Goal: Information Seeking & Learning: Learn about a topic

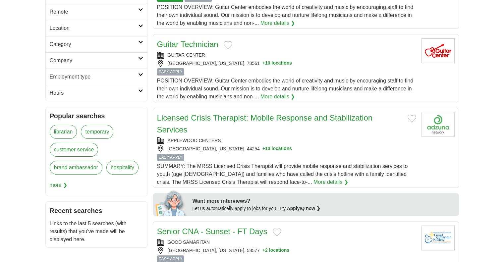
scroll to position [166, 0]
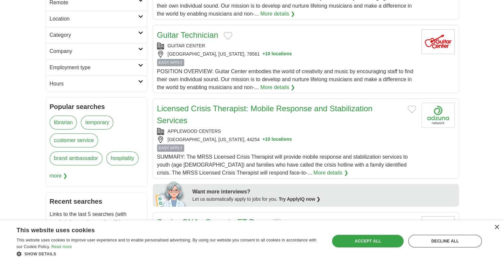
click at [390, 241] on div "Accept all" at bounding box center [368, 241] width 72 height 13
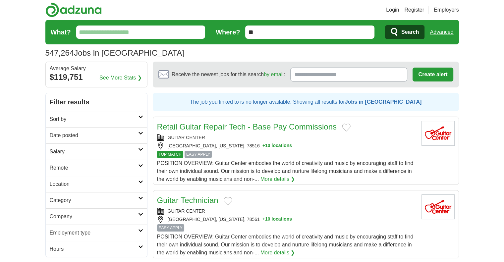
scroll to position [0, 0]
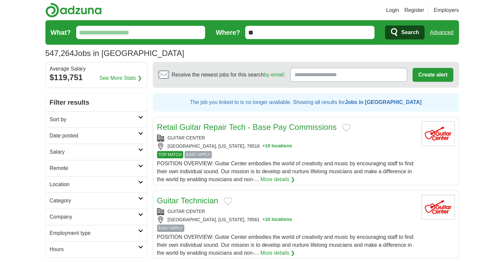
click at [155, 29] on input "What?" at bounding box center [140, 32] width 129 height 13
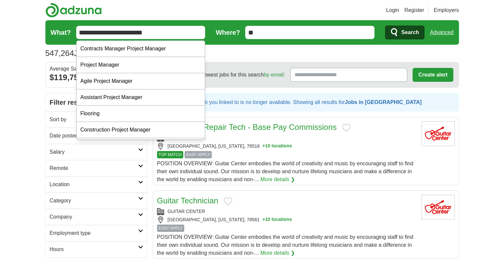
type input "**********"
click at [385, 26] on button "Search" at bounding box center [404, 33] width 39 height 14
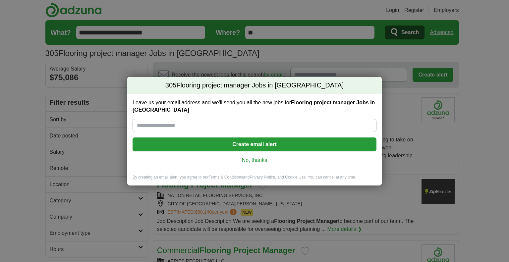
click at [248, 161] on link "No, thanks" at bounding box center [255, 160] width 234 height 7
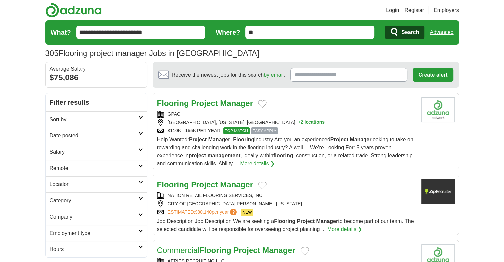
click at [304, 35] on input "**" at bounding box center [309, 32] width 129 height 13
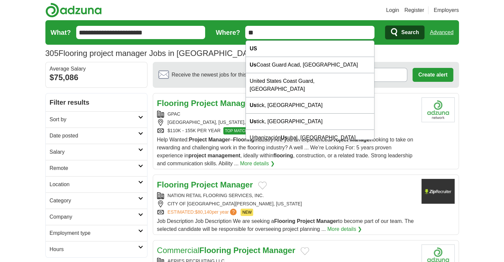
type input "*"
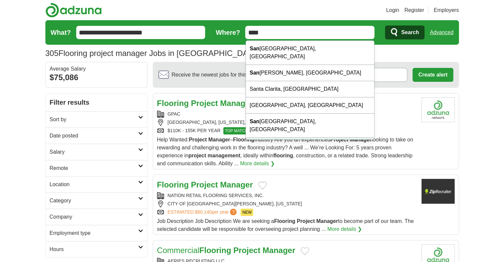
click at [332, 138] on div "San Diego, CA" at bounding box center [310, 150] width 129 height 24
type input "**********"
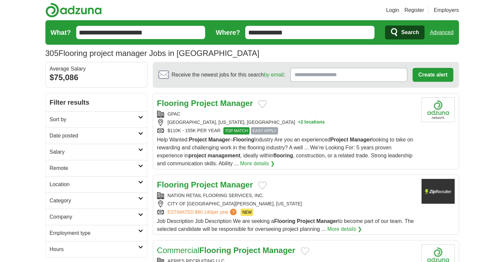
click at [411, 38] on span "Search" at bounding box center [411, 32] width 18 height 13
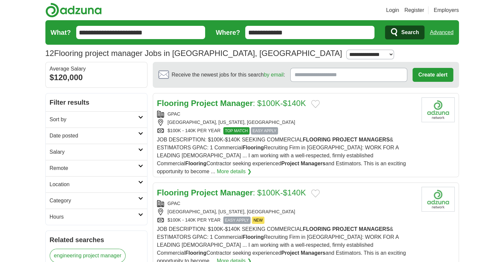
click at [209, 103] on strong "Project" at bounding box center [204, 103] width 27 height 9
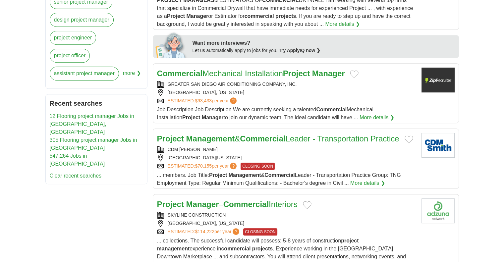
scroll to position [299, 0]
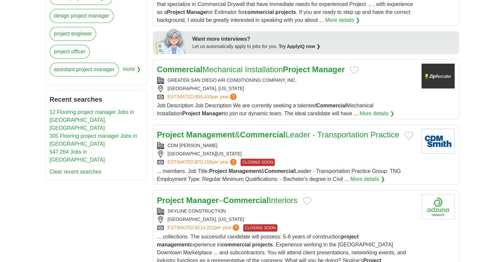
click at [92, 111] on link "12 Flooring project manager Jobs in San Diego, CA" at bounding box center [92, 120] width 85 height 22
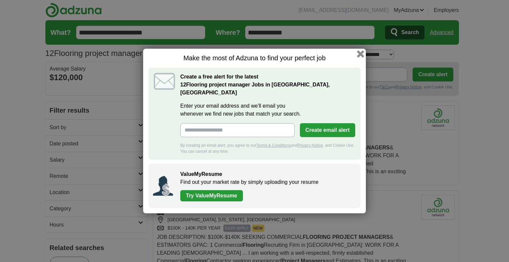
click at [360, 58] on button "button" at bounding box center [360, 53] width 7 height 7
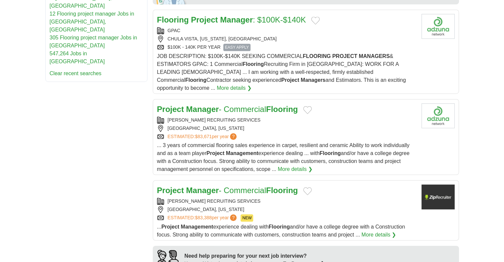
scroll to position [398, 0]
